Goal: Find specific page/section: Find specific page/section

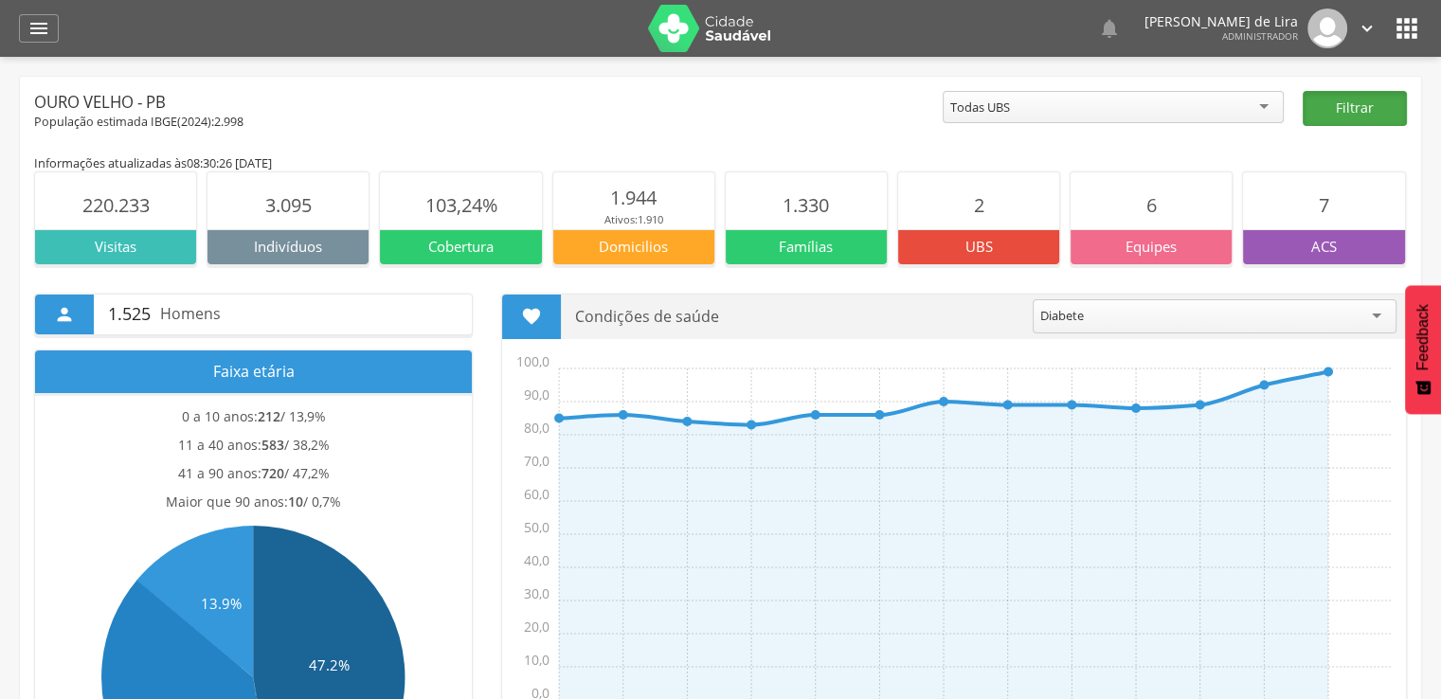
click at [1361, 107] on button "Filtrar" at bounding box center [1354, 108] width 104 height 35
click at [1365, 111] on button "Filtrar" at bounding box center [1354, 108] width 104 height 35
click at [1147, 313] on div "Diabete" at bounding box center [1214, 316] width 364 height 34
click at [1186, 114] on div "Todas UBS" at bounding box center [1112, 107] width 341 height 32
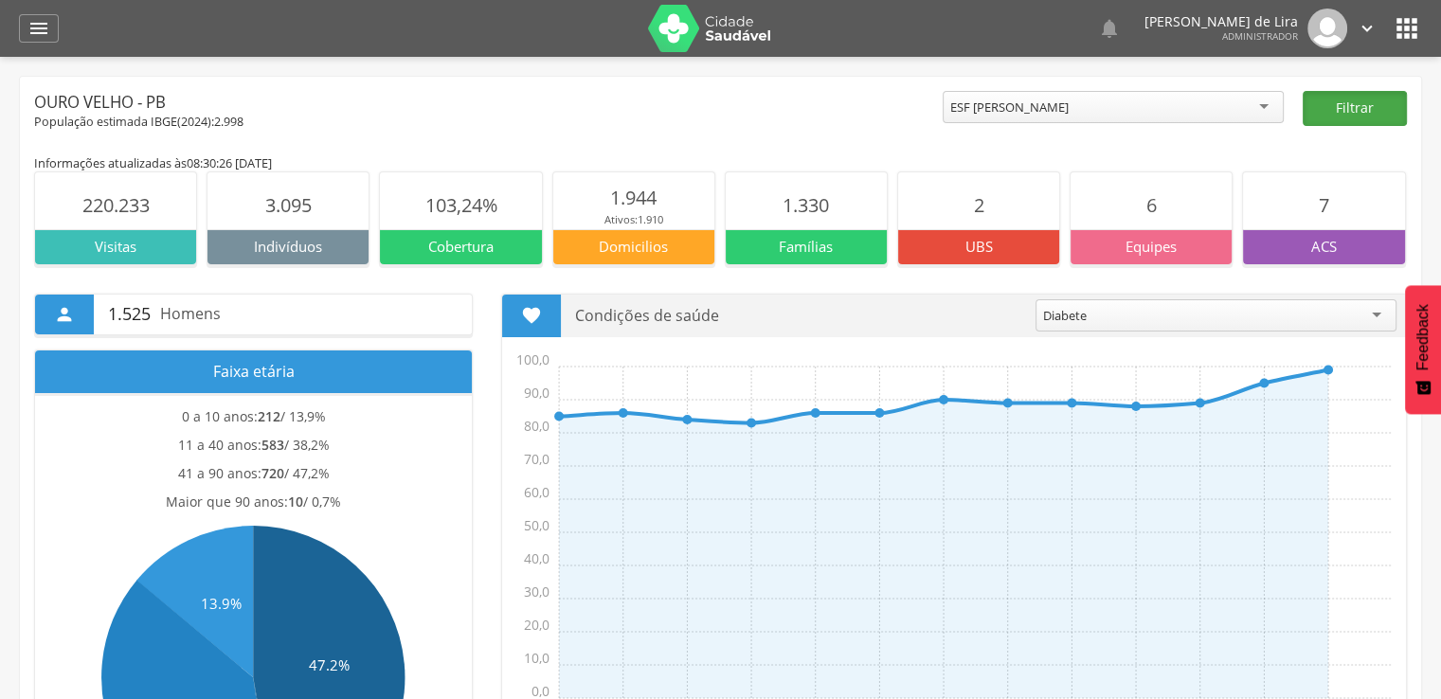
click at [1351, 115] on button "Filtrar" at bounding box center [1354, 108] width 104 height 35
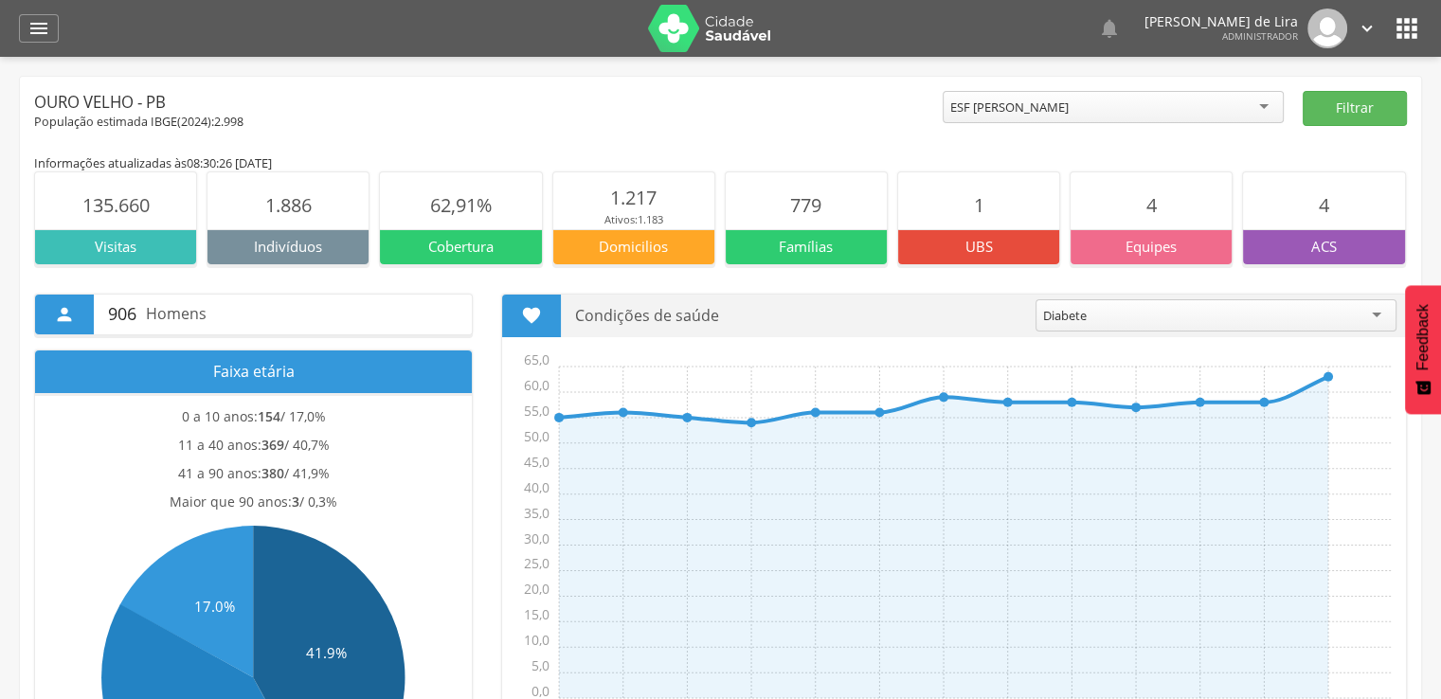
click at [120, 251] on p "Visitas" at bounding box center [115, 247] width 161 height 20
click at [132, 203] on span "135.660" at bounding box center [115, 205] width 67 height 26
click at [1408, 25] on icon "" at bounding box center [1406, 28] width 30 height 30
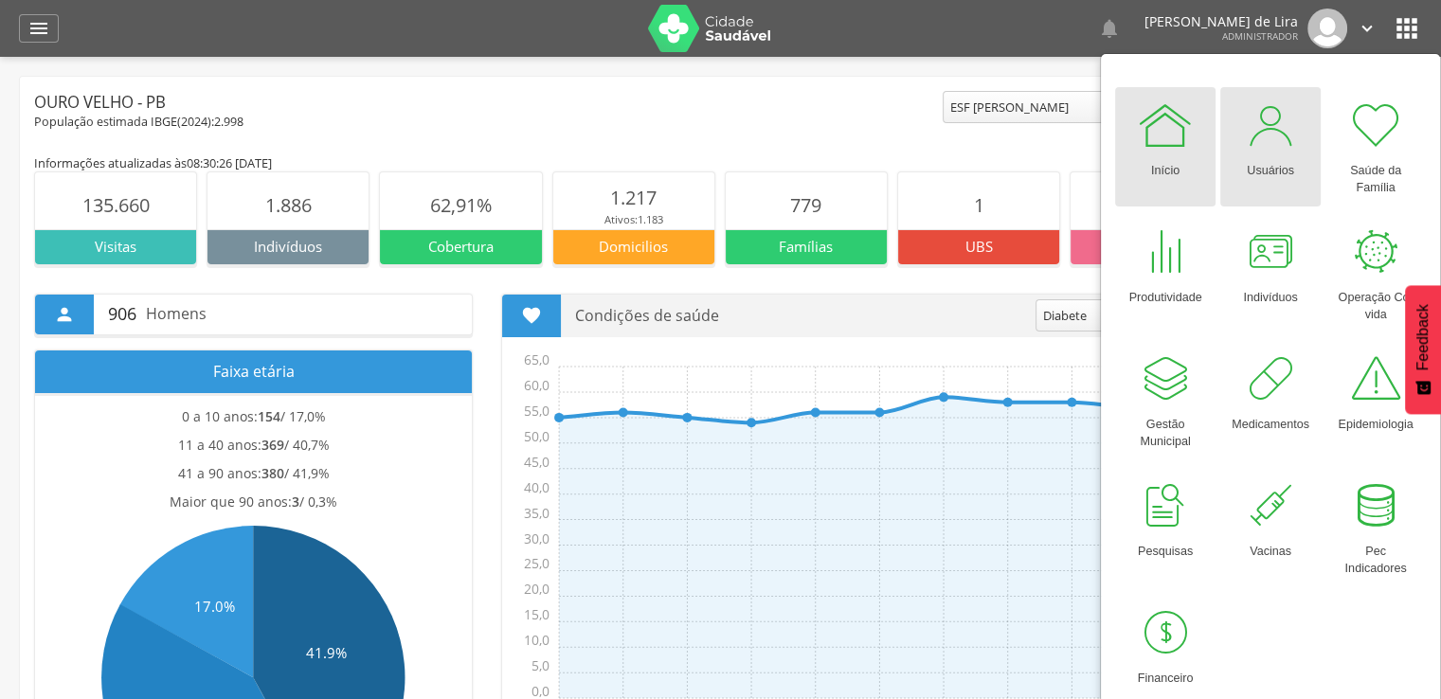
click at [1262, 158] on div "Usuários" at bounding box center [1269, 166] width 47 height 27
